Goal: Information Seeking & Learning: Learn about a topic

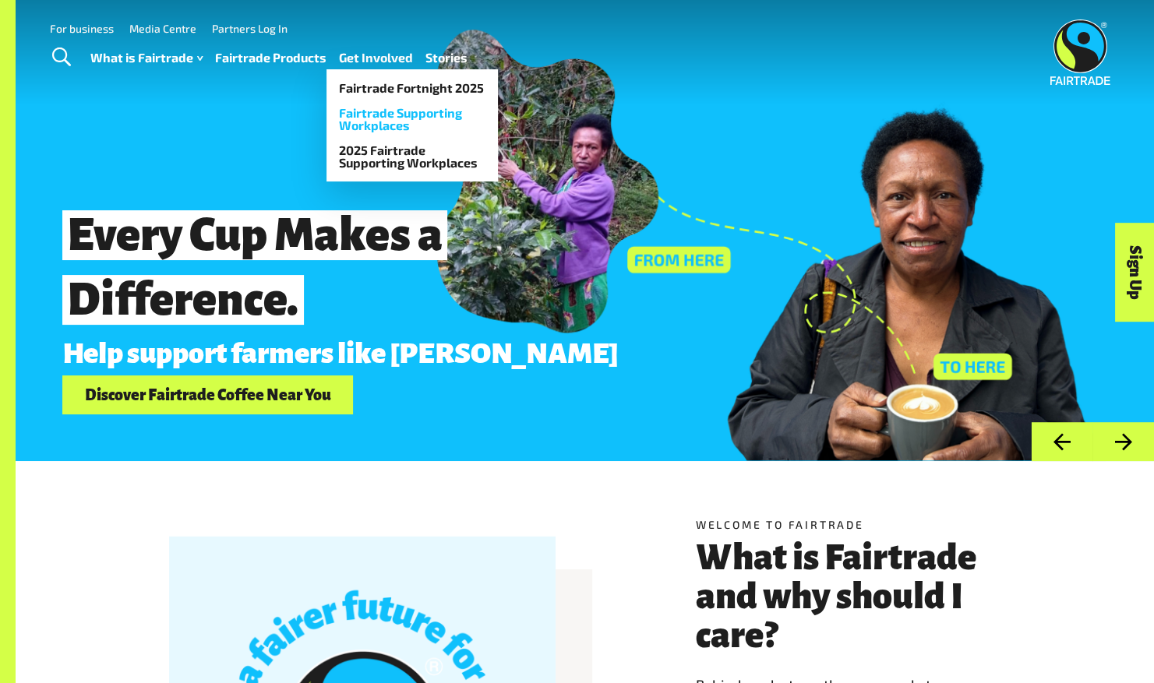
click at [359, 118] on link "Fairtrade Supporting Workplaces" at bounding box center [411, 119] width 171 height 37
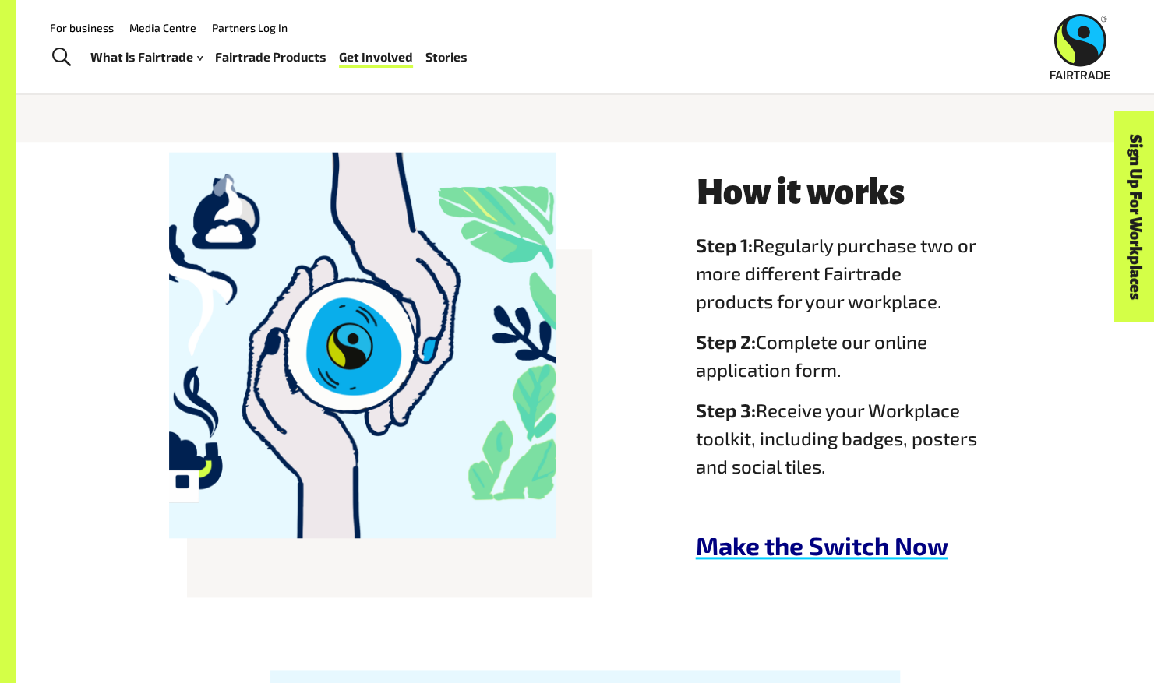
scroll to position [859, 0]
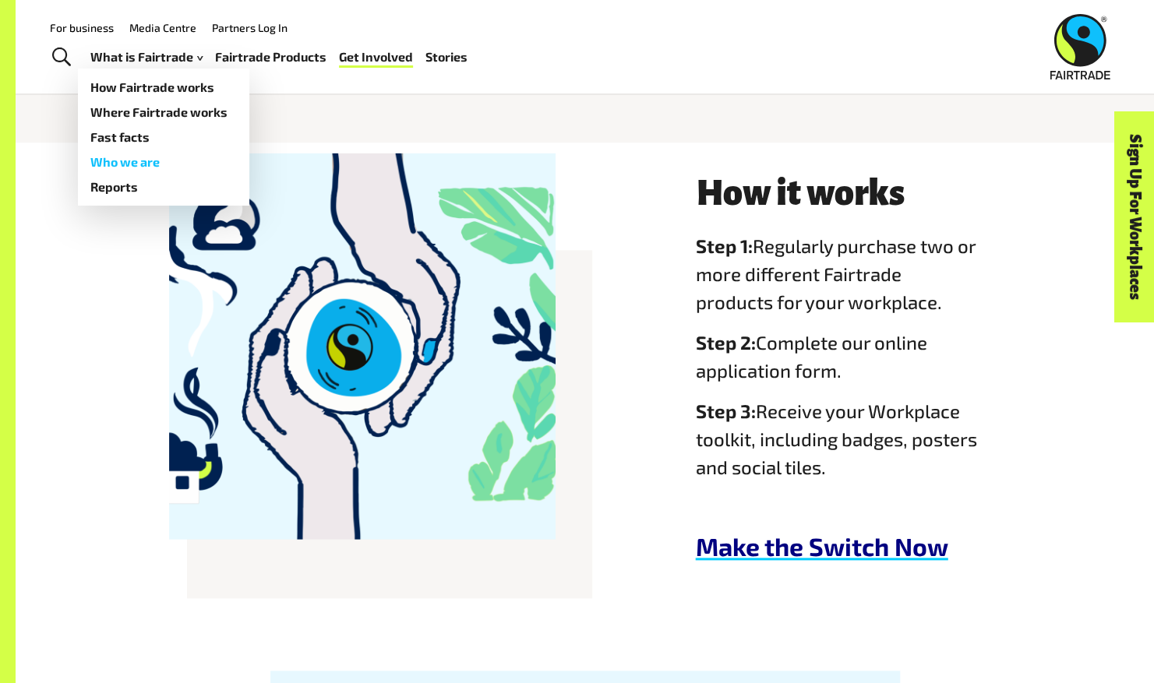
click at [146, 159] on link "Who we are" at bounding box center [163, 162] width 171 height 25
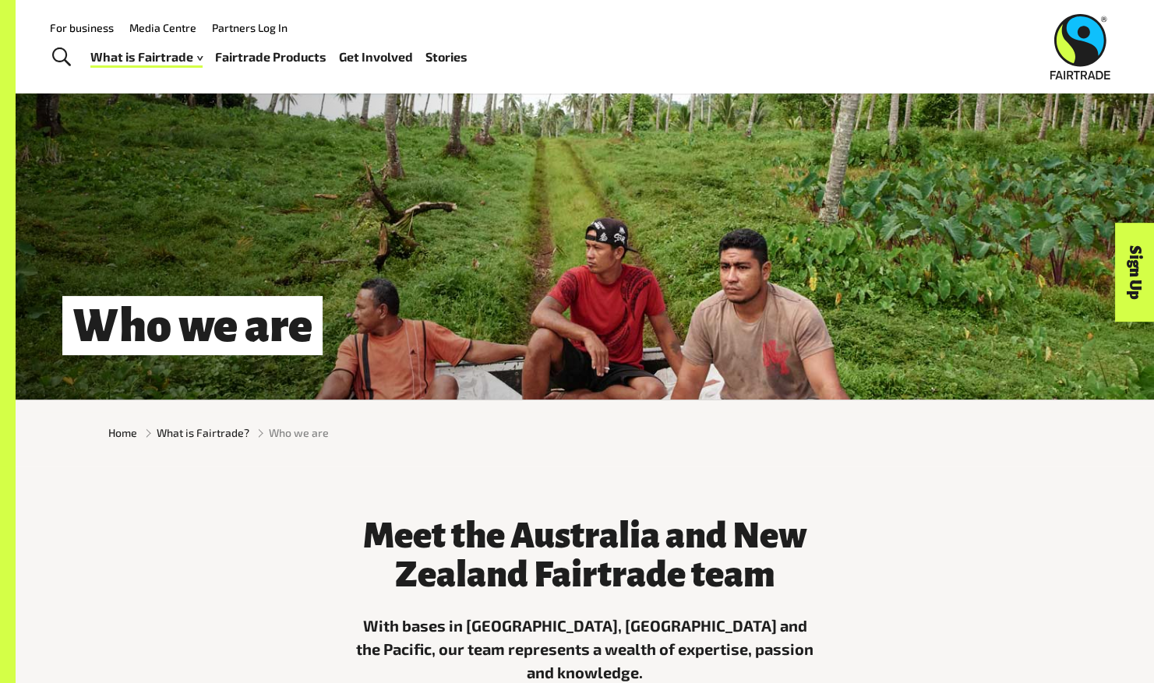
scroll to position [59, 0]
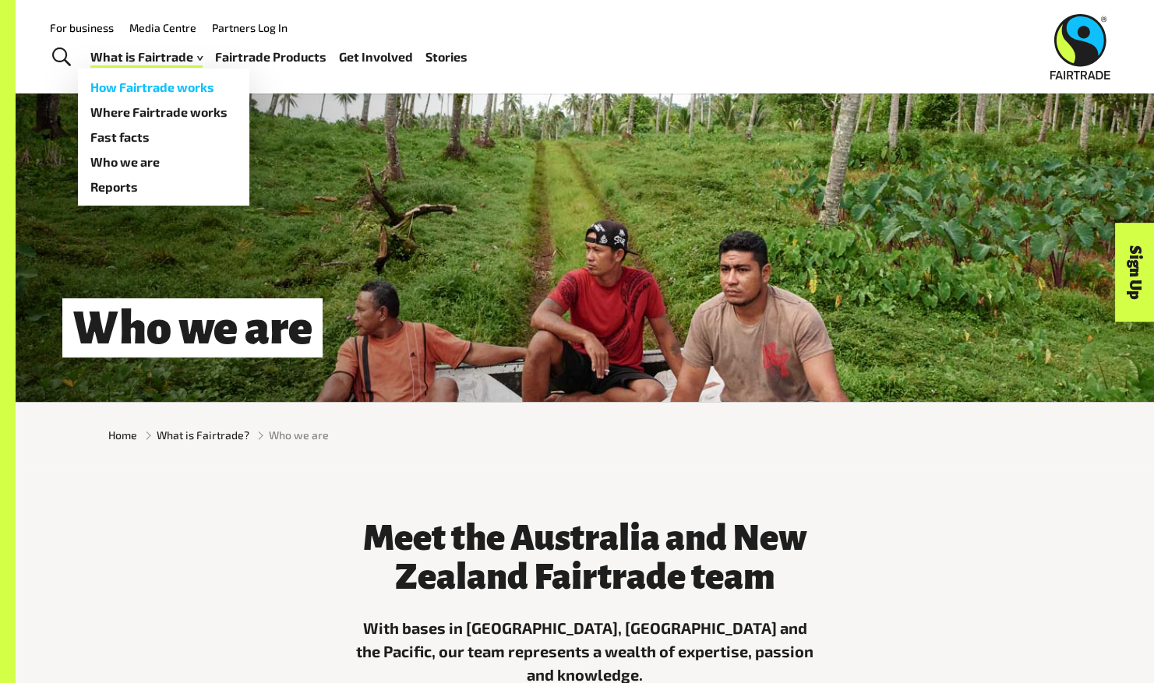
click at [161, 85] on link "How Fairtrade works" at bounding box center [163, 87] width 171 height 25
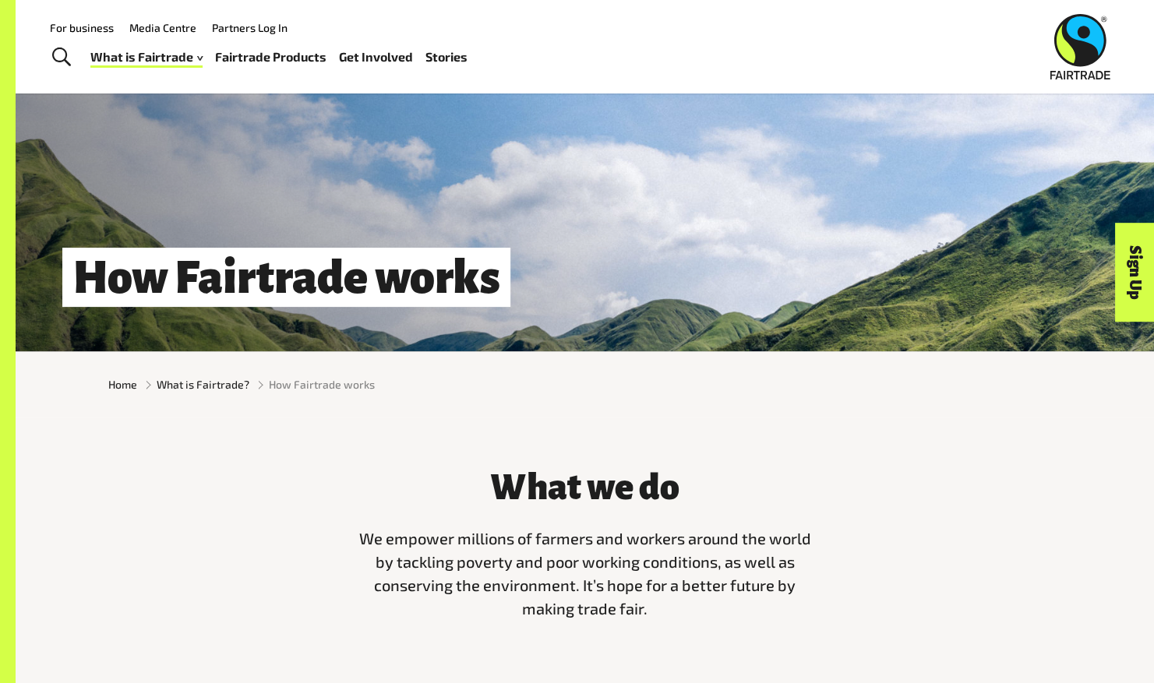
scroll to position [109, 0]
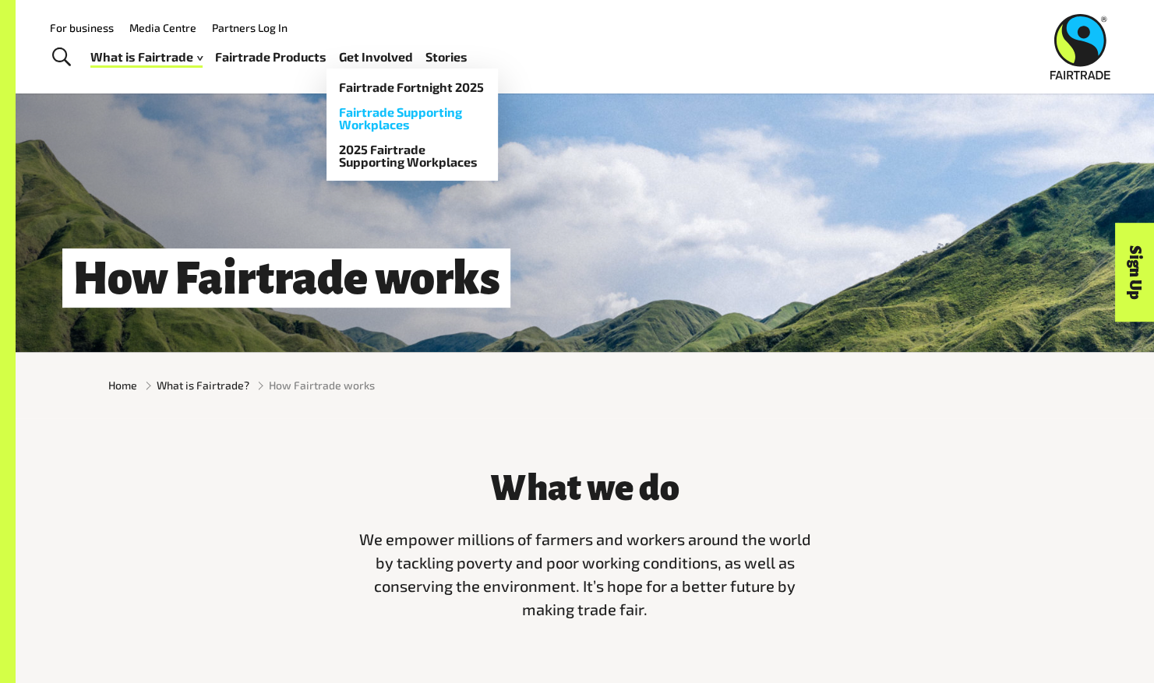
click at [400, 117] on link "Fairtrade Supporting Workplaces" at bounding box center [411, 118] width 171 height 37
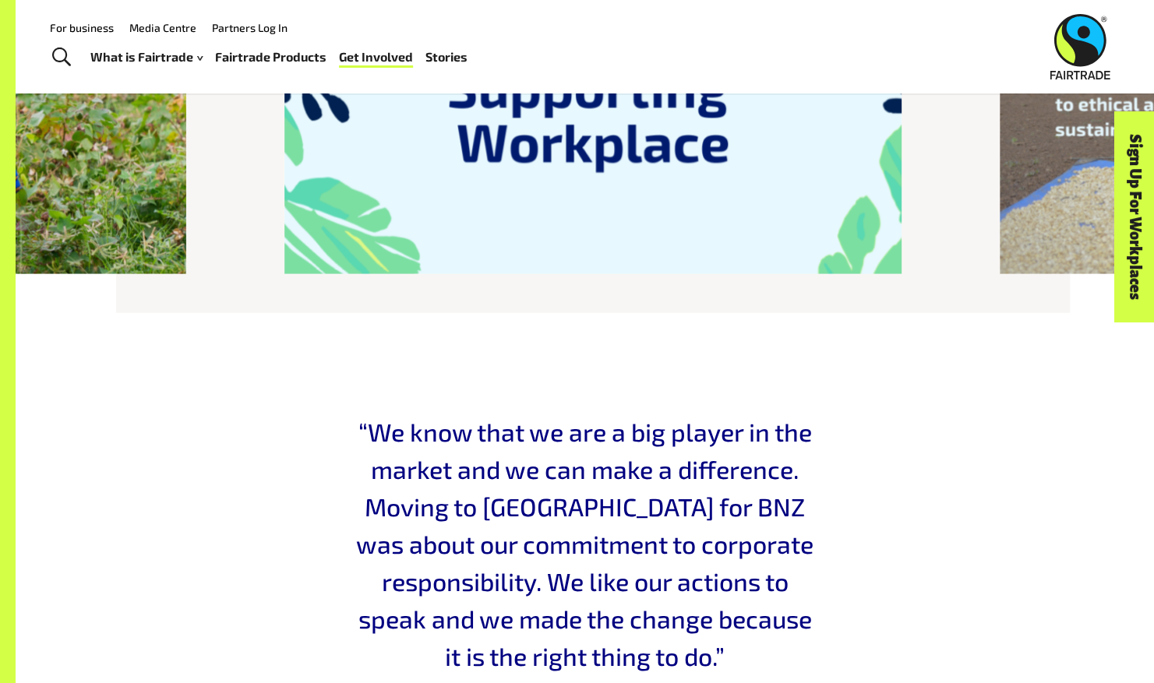
scroll to position [2045, 0]
